Goal: Task Accomplishment & Management: Manage account settings

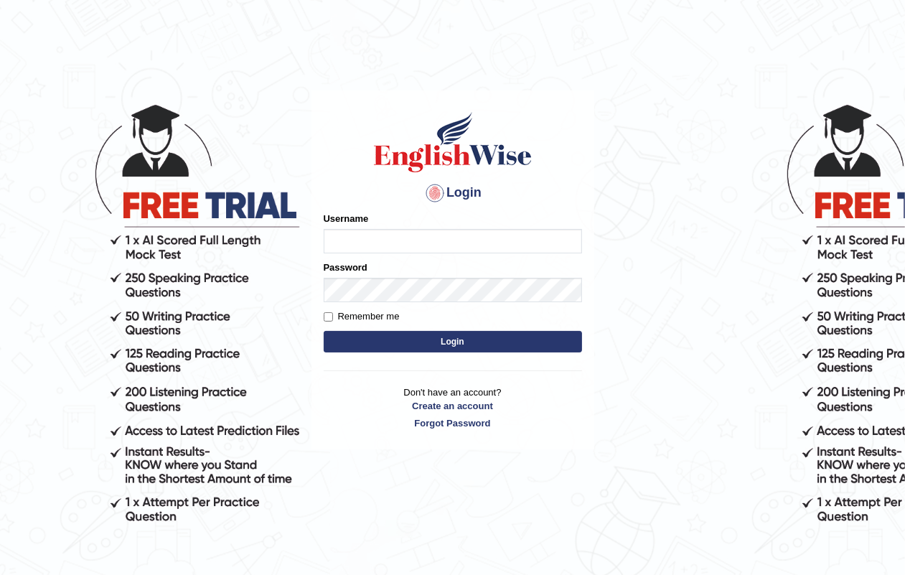
type input "kajal12"
click at [433, 341] on button "Login" at bounding box center [453, 342] width 258 height 22
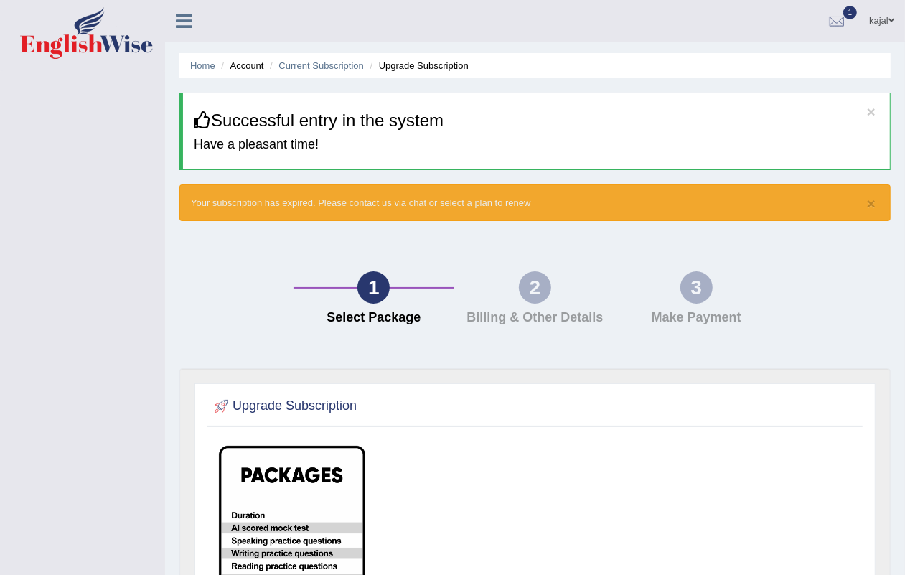
click at [177, 22] on icon at bounding box center [184, 20] width 17 height 19
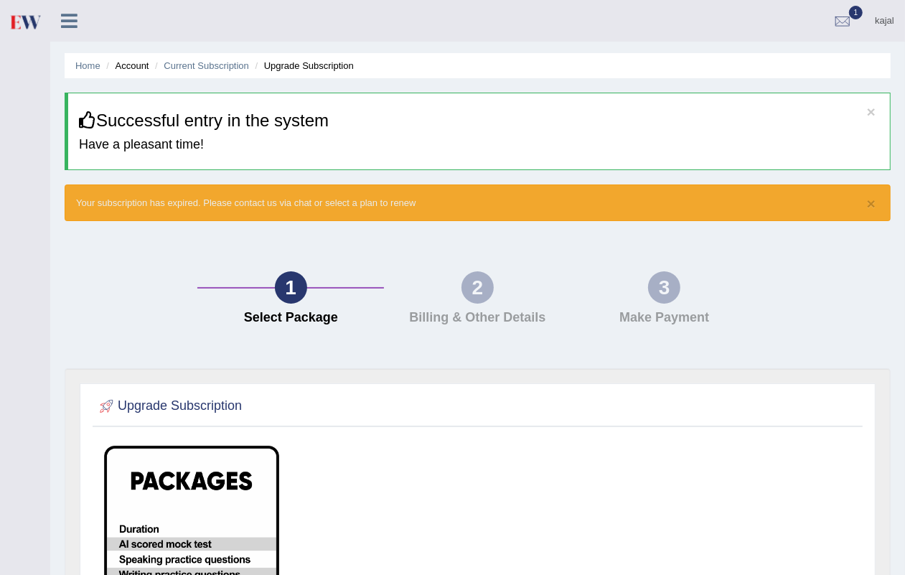
click at [80, 11] on link at bounding box center [69, 20] width 38 height 22
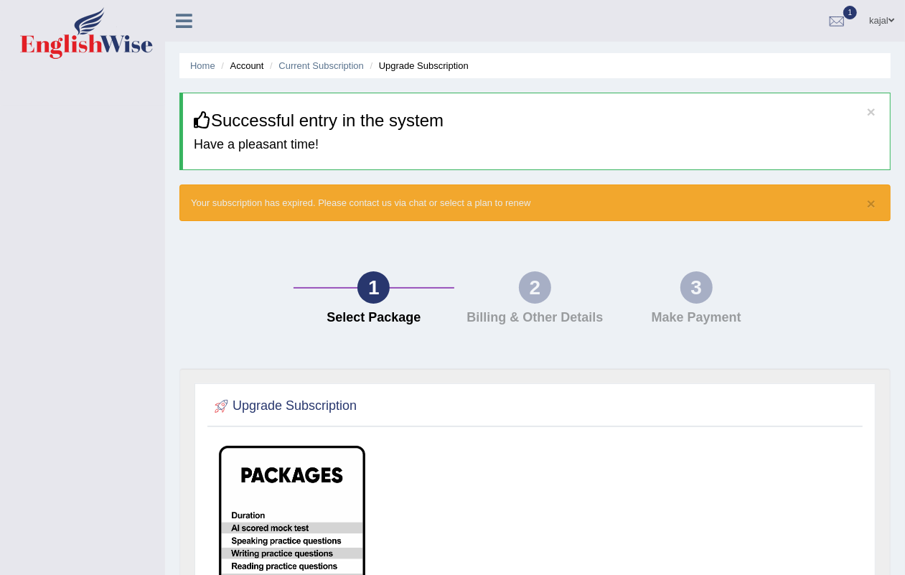
click at [862, 19] on link "kajal" at bounding box center [881, 18] width 47 height 37
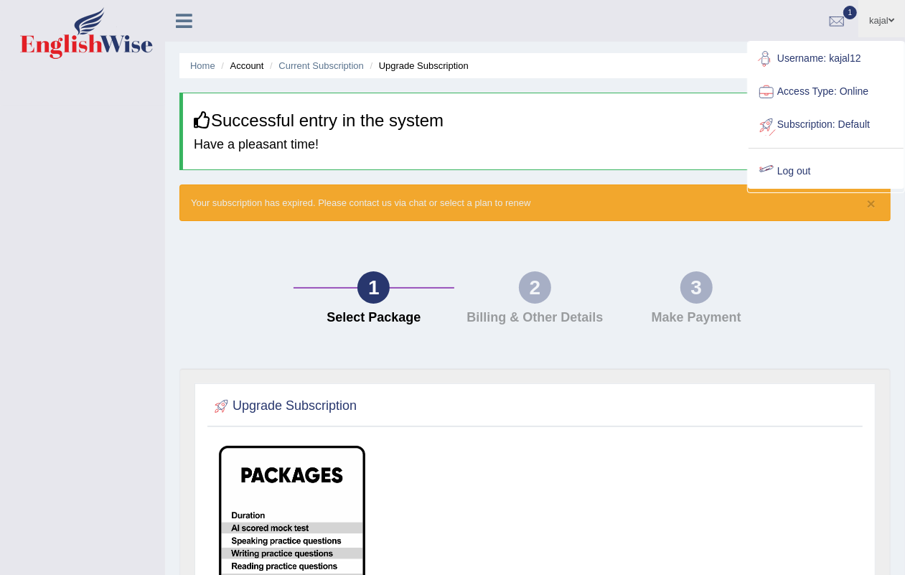
click at [806, 173] on link "Log out" at bounding box center [826, 171] width 155 height 33
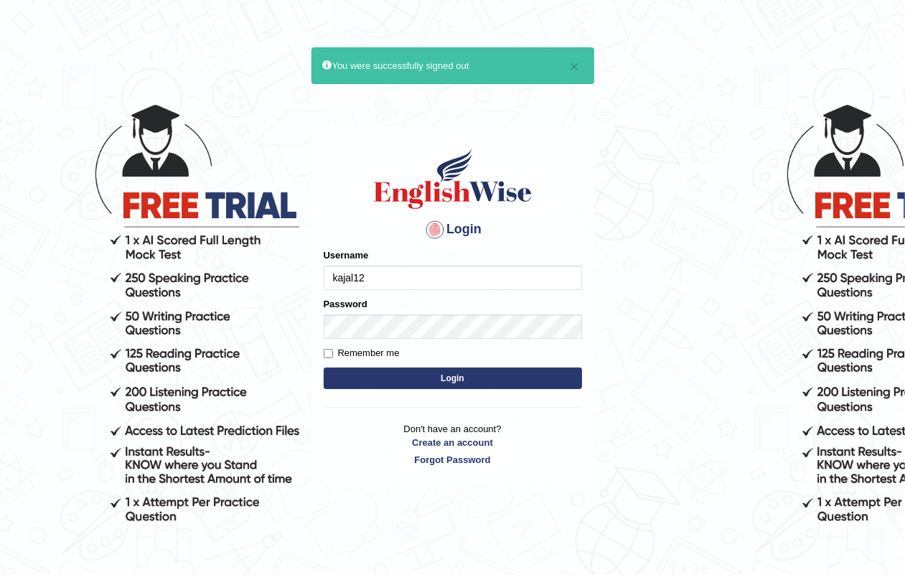
click at [425, 267] on input "kajal12" at bounding box center [453, 278] width 258 height 24
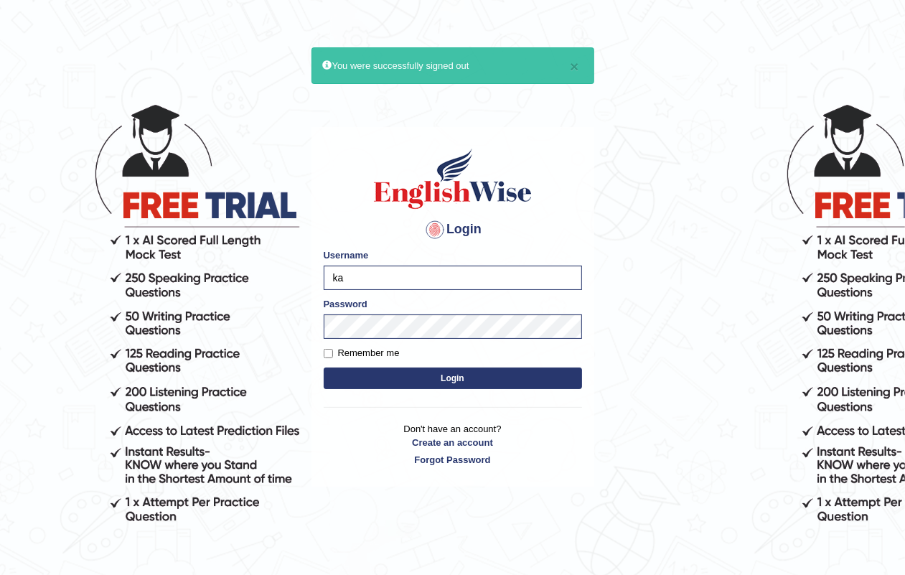
type input "k"
type input "Jasleen12"
click at [406, 378] on button "Login" at bounding box center [453, 378] width 258 height 22
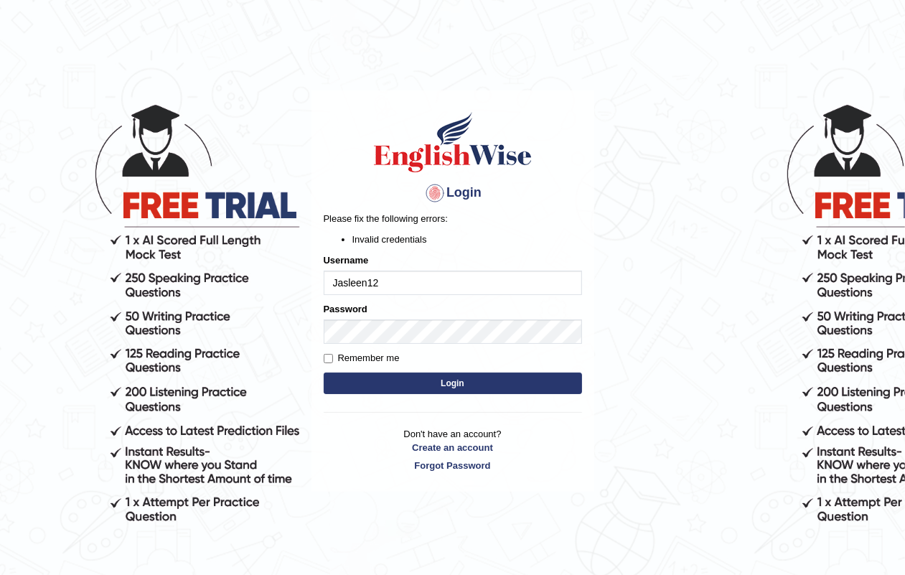
click at [352, 374] on button "Login" at bounding box center [453, 384] width 258 height 22
click at [375, 390] on button "Login" at bounding box center [453, 384] width 258 height 22
click at [368, 378] on button "Login" at bounding box center [453, 384] width 258 height 22
click at [331, 286] on input "Jasleen12" at bounding box center [453, 283] width 258 height 24
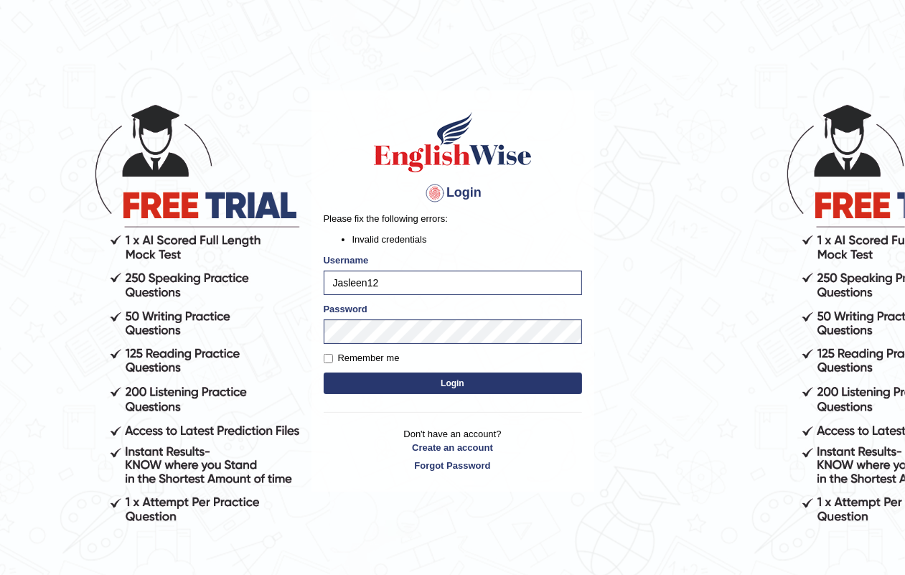
click at [364, 388] on button "Login" at bounding box center [453, 384] width 258 height 22
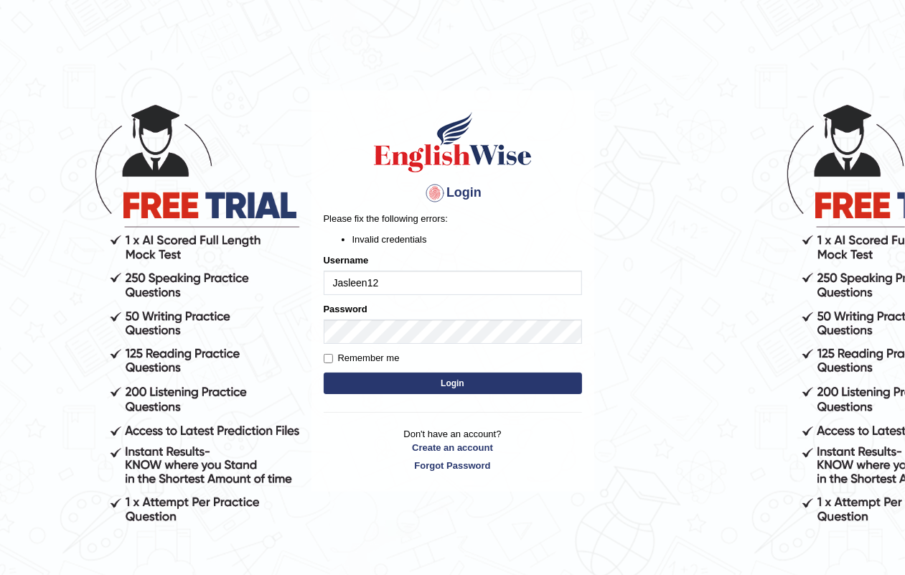
click at [403, 278] on input "Jasleen12" at bounding box center [453, 283] width 258 height 24
